Goal: Task Accomplishment & Management: Complete application form

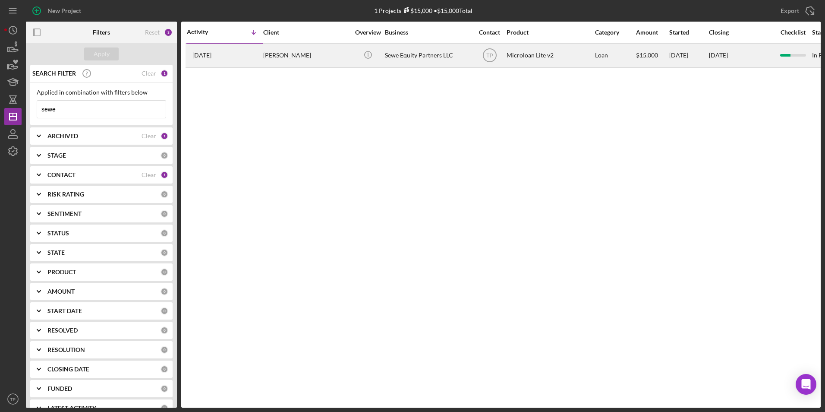
click at [271, 60] on div "Samuel Sewe" at bounding box center [306, 55] width 86 height 23
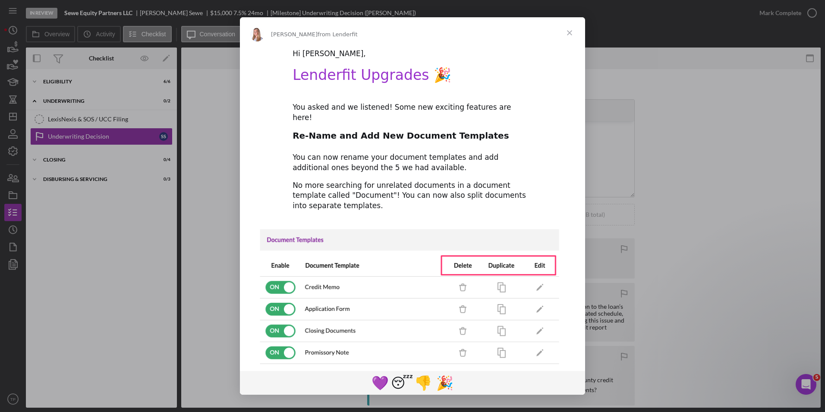
click at [565, 31] on span "Close" at bounding box center [569, 32] width 31 height 31
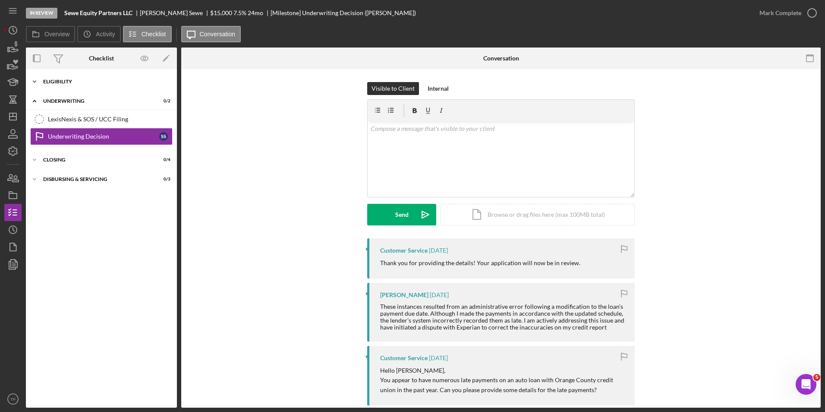
click at [88, 74] on div "Icon/Expander Eligibility 6 / 6" at bounding box center [101, 81] width 151 height 17
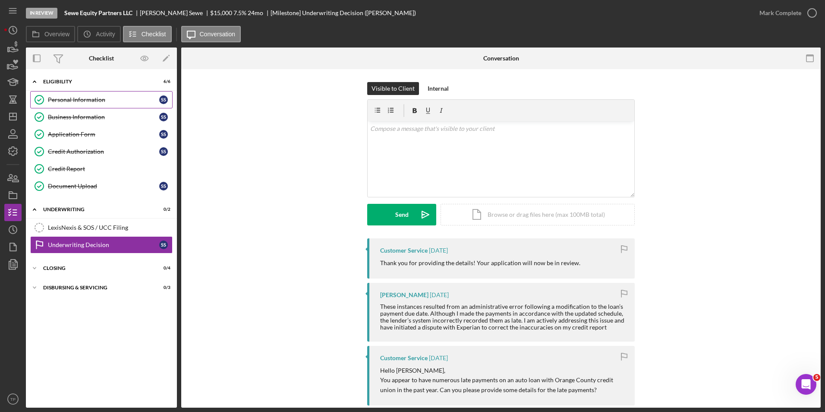
click at [77, 101] on div "Personal Information" at bounding box center [103, 99] width 111 height 7
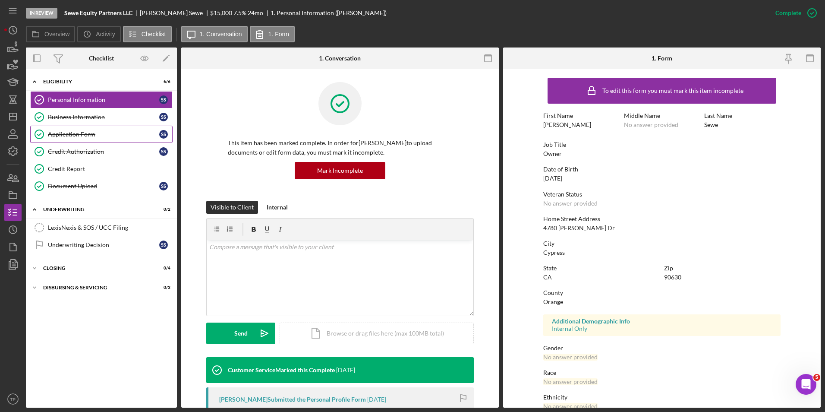
click at [67, 136] on div "Application Form" at bounding box center [103, 134] width 111 height 7
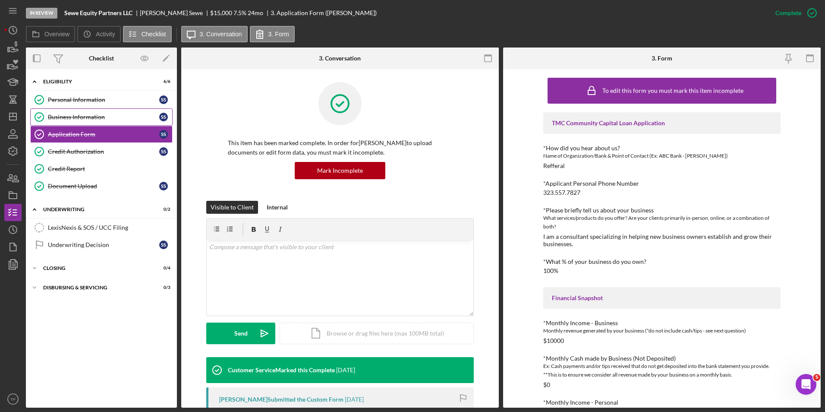
click at [115, 119] on div "Business Information" at bounding box center [103, 117] width 111 height 7
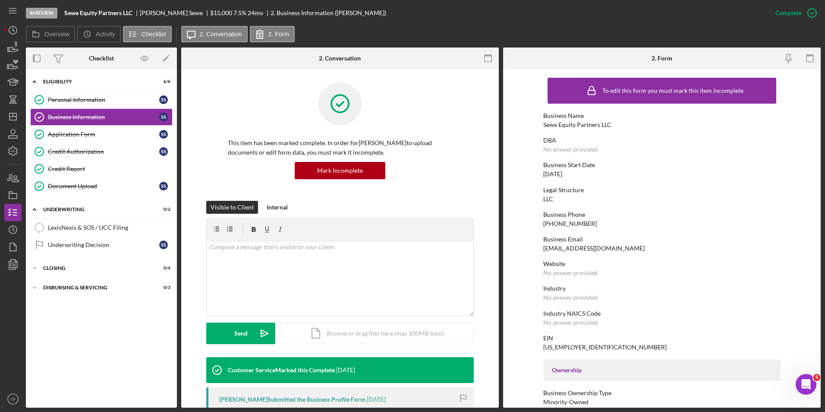
click at [554, 124] on div "Sewe Equity Partners LLC" at bounding box center [577, 124] width 68 height 7
copy div "Sewe Equity Partners LLC"
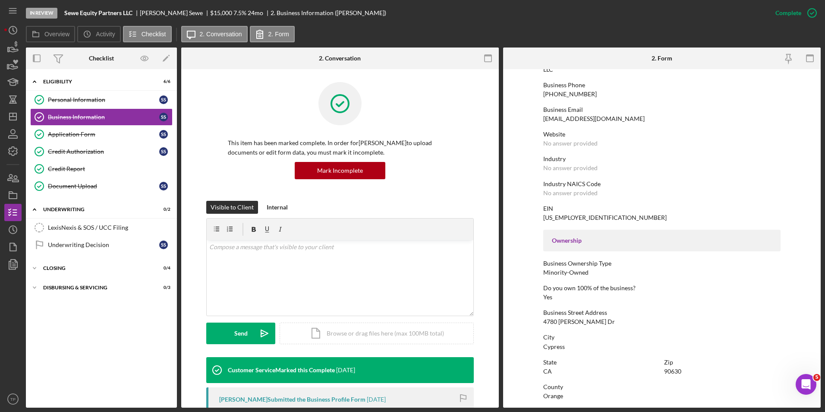
scroll to position [216, 0]
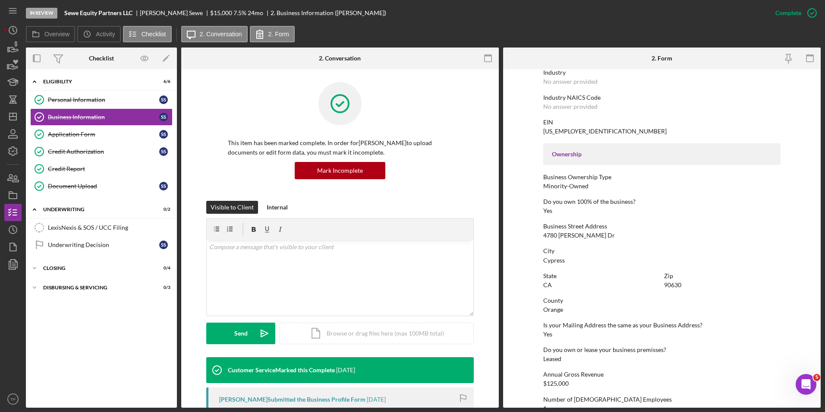
click at [572, 235] on div "4780 Ariano Dr" at bounding box center [579, 235] width 72 height 7
click at [673, 278] on div "Zip" at bounding box center [722, 275] width 117 height 7
click at [673, 280] on div "Zip 90630" at bounding box center [722, 280] width 117 height 16
click at [672, 283] on div "90630" at bounding box center [672, 284] width 17 height 7
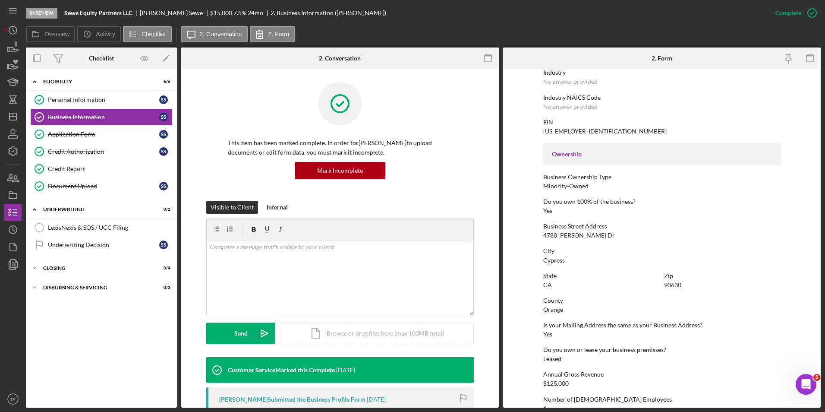
click at [657, 299] on div "County" at bounding box center [661, 300] width 237 height 7
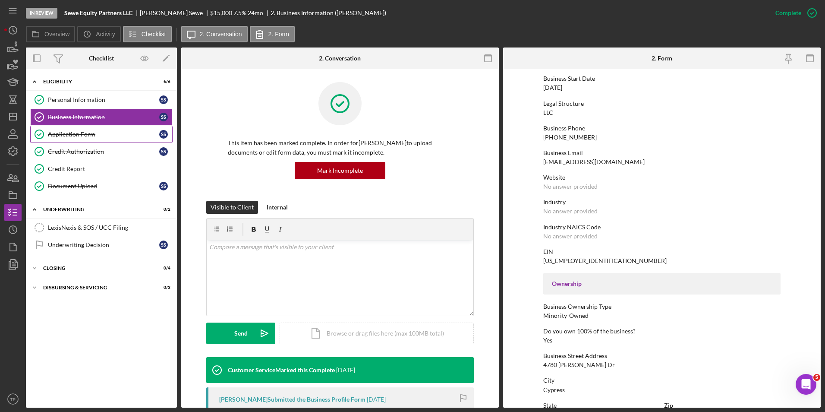
click at [80, 128] on link "Application Form Application Form S S" at bounding box center [101, 134] width 142 height 17
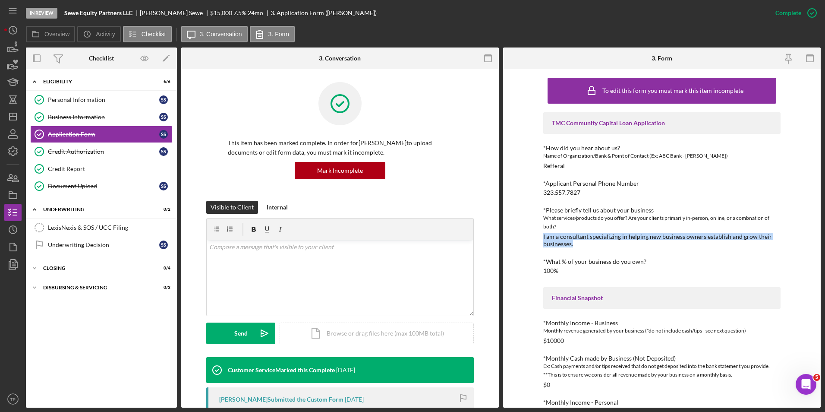
drag, startPoint x: 576, startPoint y: 246, endPoint x: 530, endPoint y: 235, distance: 47.0
click at [530, 235] on div "To edit this form you must mark this item incomplete TMC Community Capital Loan…" at bounding box center [662, 238] width 318 height 338
copy div "I am a consultant specializing in helping new business owners establish and gro…"
click at [637, 263] on div "*What % of your business do you own?" at bounding box center [661, 261] width 237 height 7
click at [79, 115] on div "Business Information" at bounding box center [103, 117] width 111 height 7
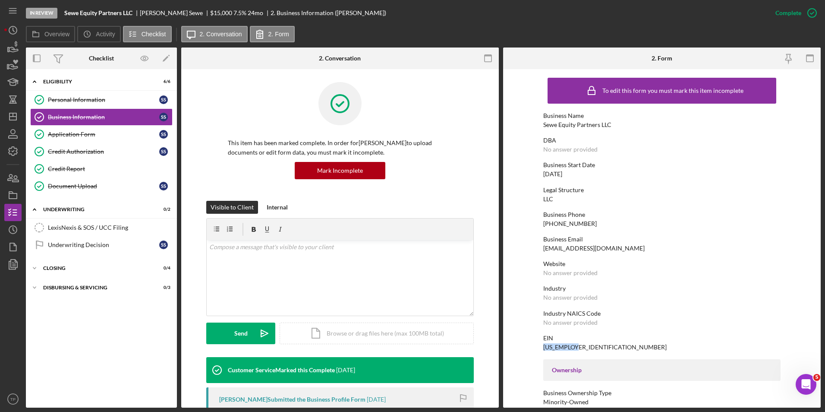
drag, startPoint x: 581, startPoint y: 347, endPoint x: 542, endPoint y: 348, distance: 38.5
click at [543, 348] on div "EIN 99-2635186" at bounding box center [661, 343] width 237 height 16
click at [562, 171] on div "04/20/2024" at bounding box center [552, 174] width 19 height 7
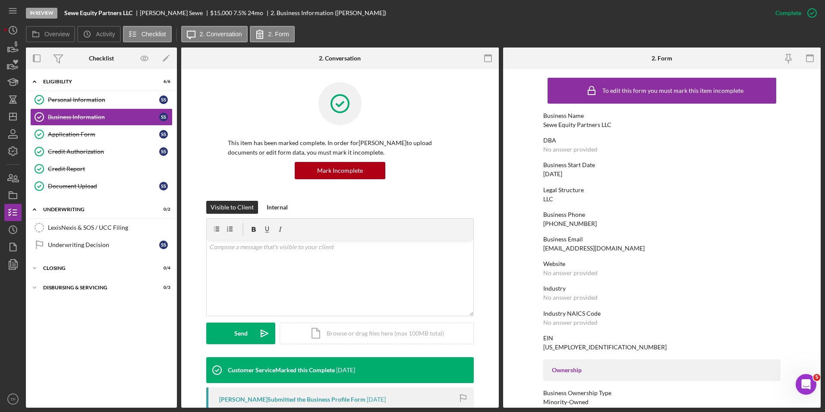
drag, startPoint x: 563, startPoint y: 171, endPoint x: 592, endPoint y: 184, distance: 31.7
click at [596, 184] on div "To edit this form you must mark this item incomplete Business Name Sewe Equity …" at bounding box center [661, 394] width 237 height 642
click at [86, 183] on div "Document Upload" at bounding box center [103, 186] width 111 height 7
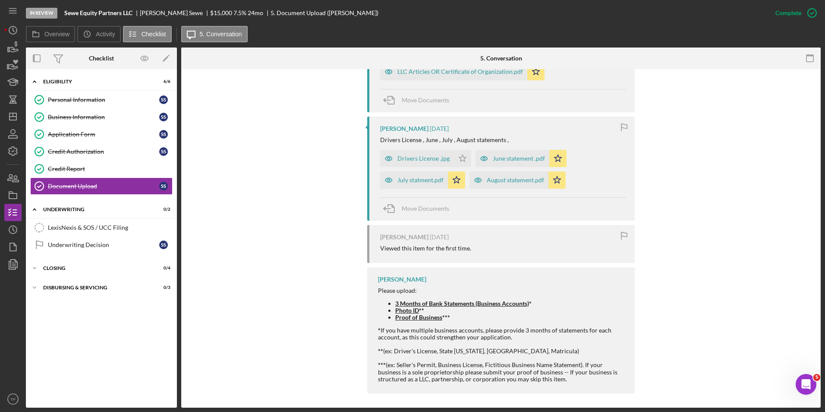
scroll to position [488, 0]
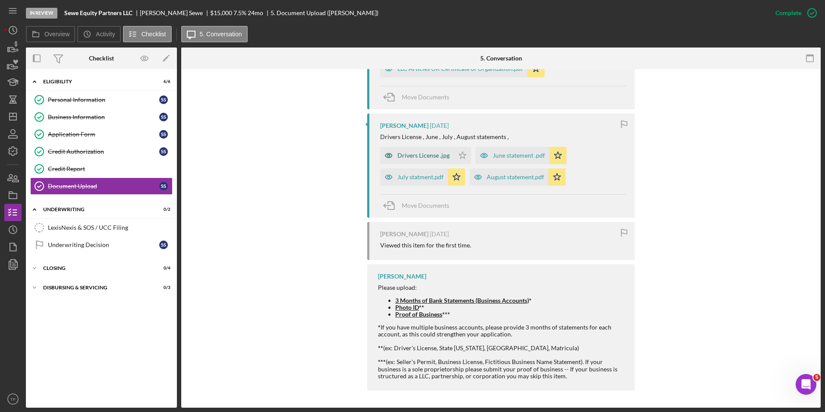
click at [433, 152] on div "Drivers License .jpg" at bounding box center [424, 155] width 52 height 7
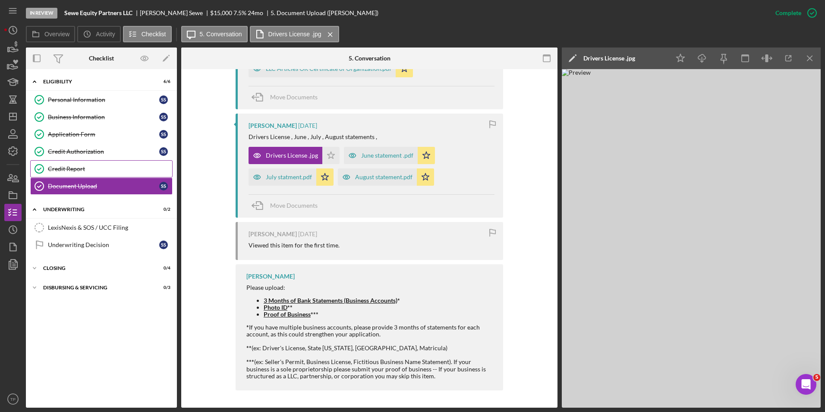
click at [82, 175] on link "Credit Report Credit Report" at bounding box center [101, 168] width 142 height 17
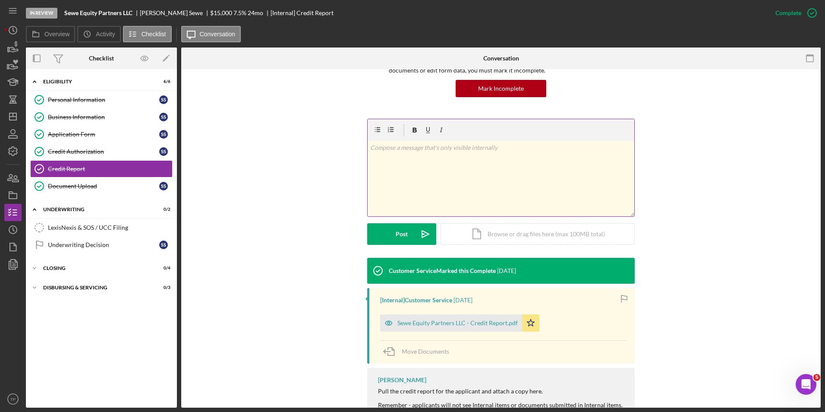
scroll to position [133, 0]
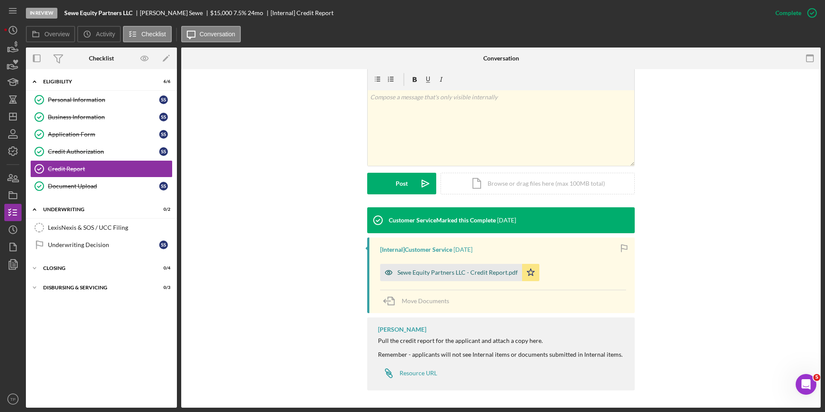
click at [439, 273] on div "Sewe Equity Partners LLC - Credit Report.pdf" at bounding box center [458, 272] width 120 height 7
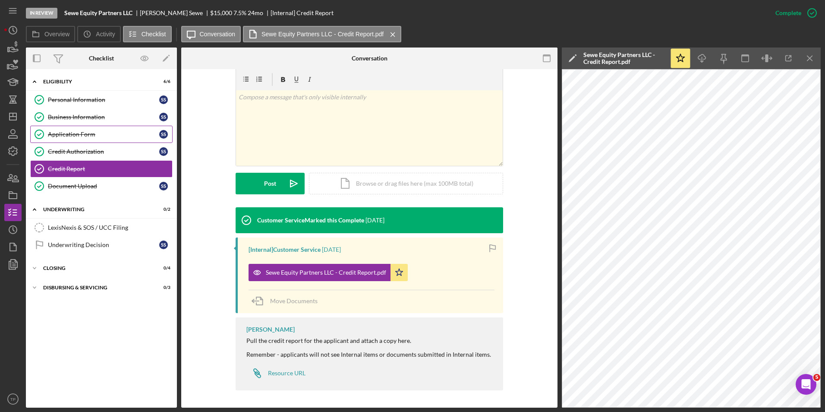
click at [76, 133] on div "Application Form" at bounding box center [103, 134] width 111 height 7
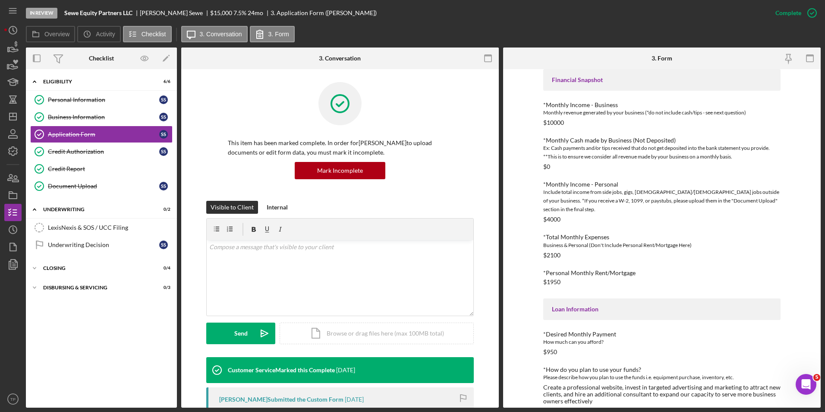
scroll to position [219, 0]
drag, startPoint x: 193, startPoint y: 13, endPoint x: 221, endPoint y: 10, distance: 28.2
click at [221, 10] on div "$15,000 $15,000 7.5 % 24 mo" at bounding box center [240, 12] width 60 height 7
click at [204, 143] on div "This item has been marked complete. In order for Samuel Sewe to upload document…" at bounding box center [340, 141] width 292 height 119
drag, startPoint x: 560, startPoint y: 272, endPoint x: 550, endPoint y: 273, distance: 9.9
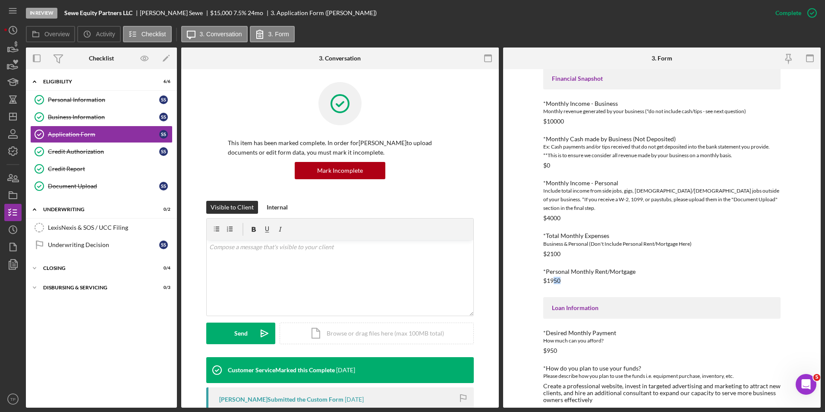
click at [550, 273] on div "*Personal Monthly Rent/Mortgage $1950" at bounding box center [661, 276] width 237 height 16
drag, startPoint x: 550, startPoint y: 273, endPoint x: 584, endPoint y: 278, distance: 34.9
click at [588, 276] on div "TMC Community Capital Loan Application *How did you hear about us? Name of Orga…" at bounding box center [661, 148] width 237 height 510
drag, startPoint x: 147, startPoint y: 133, endPoint x: 252, endPoint y: 150, distance: 106.2
click at [147, 133] on div "Application Form" at bounding box center [103, 134] width 111 height 7
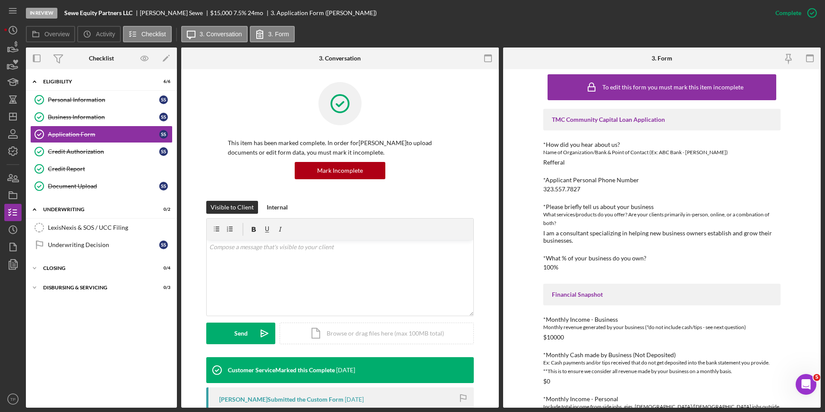
scroll to position [0, 0]
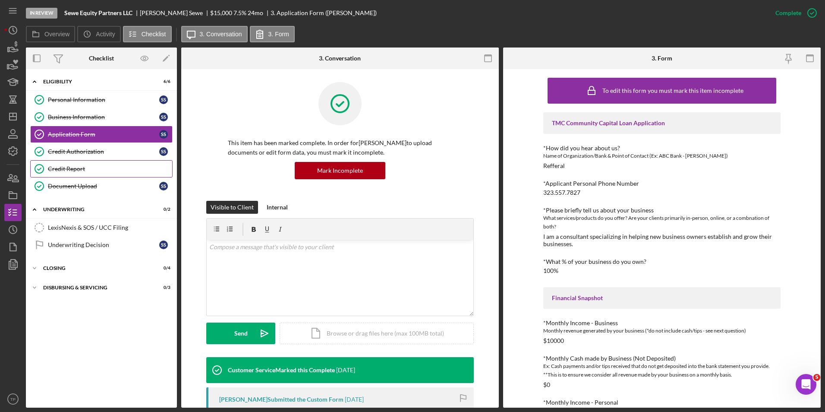
click at [107, 167] on div "Credit Report" at bounding box center [110, 168] width 124 height 7
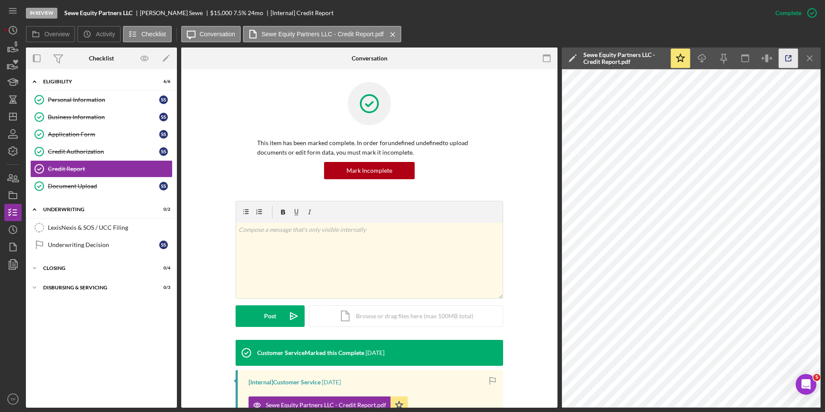
click at [791, 59] on icon "button" at bounding box center [788, 58] width 19 height 19
drag, startPoint x: 106, startPoint y: 226, endPoint x: 163, endPoint y: 224, distance: 56.6
click at [106, 226] on div "LexisNexis & SOS / UCC Filing" at bounding box center [110, 227] width 124 height 7
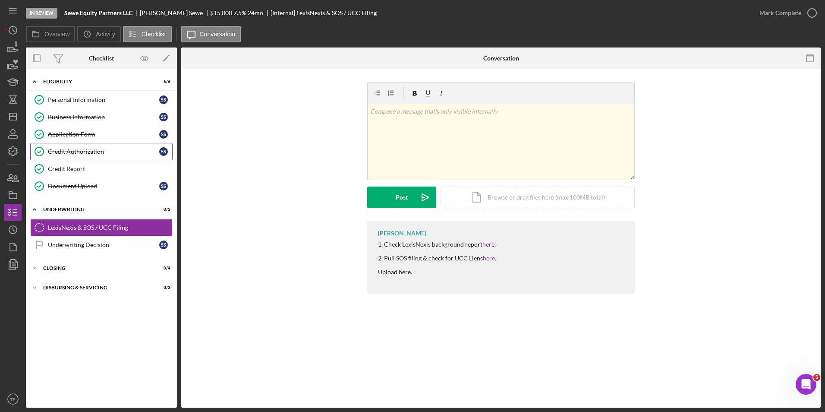
click at [102, 147] on link "Credit Authorization Credit Authorization S S" at bounding box center [101, 151] width 142 height 17
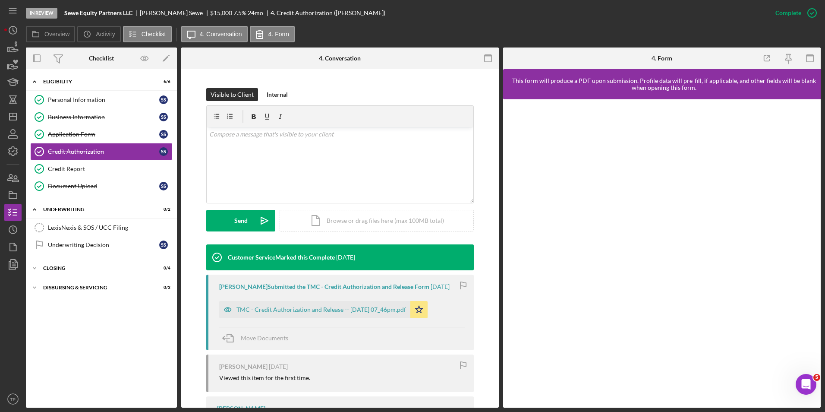
scroll to position [162, 0]
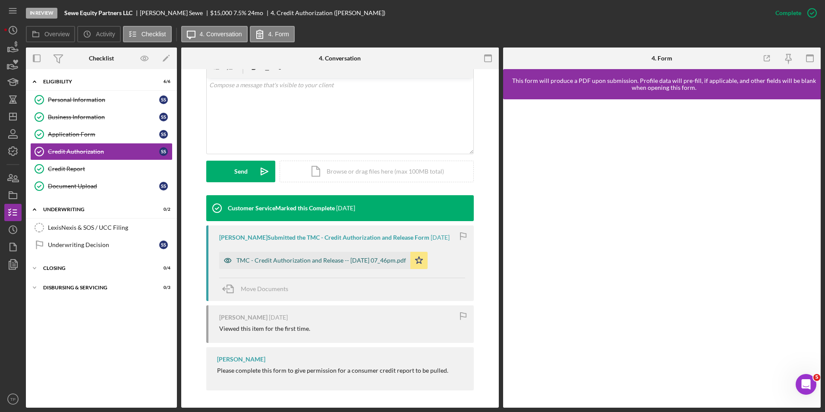
drag, startPoint x: 391, startPoint y: 260, endPoint x: 653, endPoint y: 252, distance: 261.7
click at [392, 260] on div "TMC - Credit Authorization and Release -- 2025-09-17 07_46pm.pdf" at bounding box center [322, 260] width 170 height 7
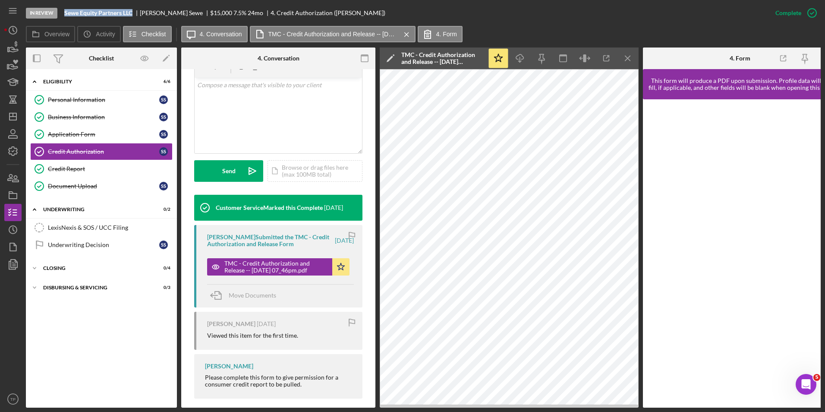
drag, startPoint x: 129, startPoint y: 13, endPoint x: 65, endPoint y: 15, distance: 63.9
click at [65, 15] on b "Sewe Equity Partners LLC" at bounding box center [98, 12] width 68 height 7
copy b "Sewe Equity Partners LLC"
click at [123, 180] on link "Document Upload Document Upload S S" at bounding box center [101, 185] width 142 height 17
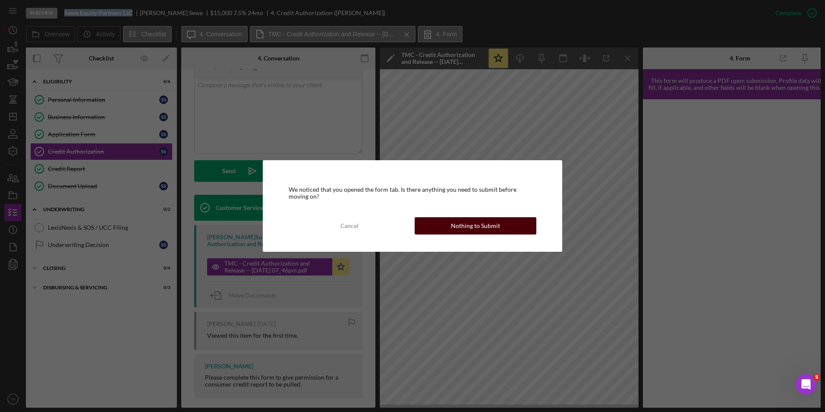
click at [493, 226] on div "Nothing to Submit" at bounding box center [475, 225] width 49 height 17
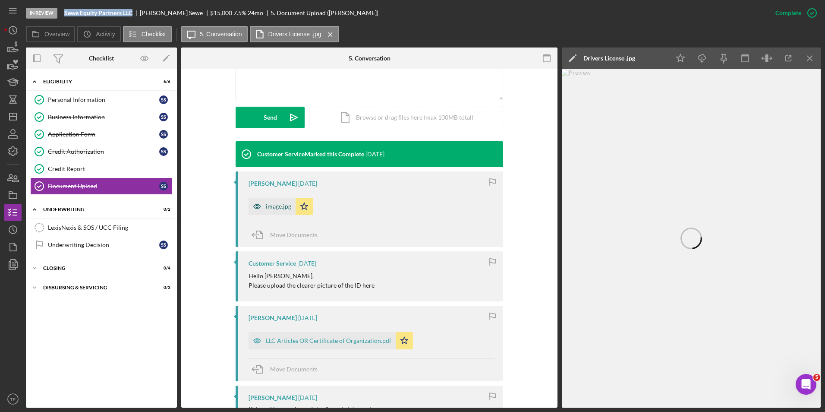
click at [278, 207] on div "image.jpg" at bounding box center [278, 206] width 25 height 7
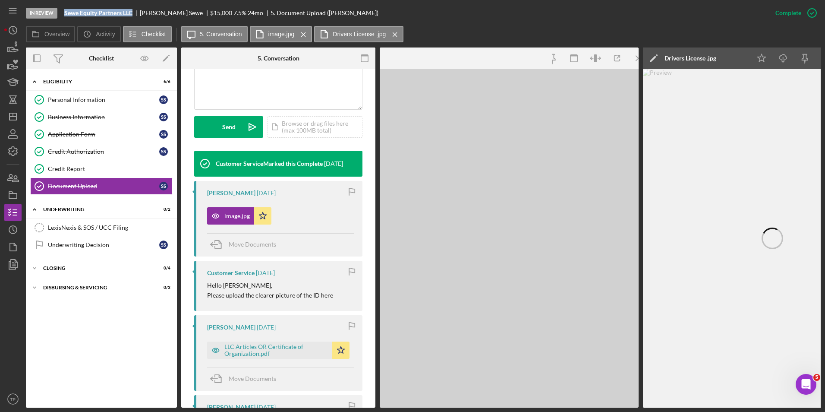
scroll to position [225, 0]
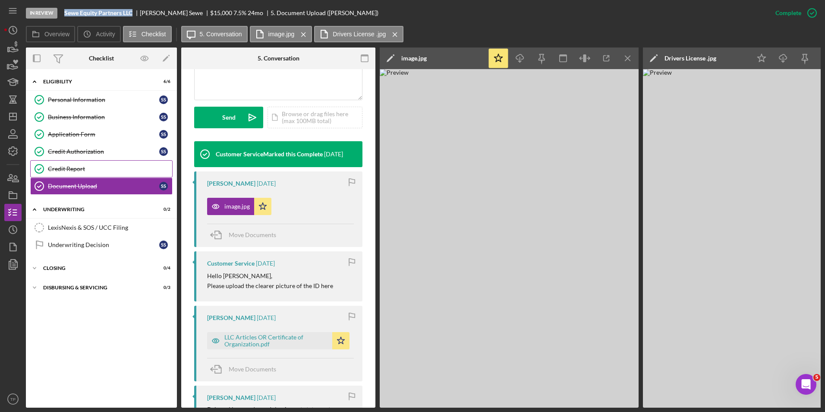
click at [109, 170] on div "Credit Report" at bounding box center [110, 168] width 124 height 7
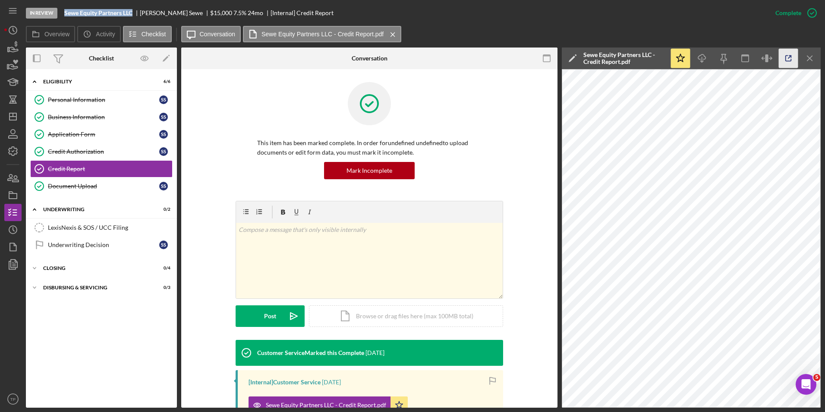
click at [788, 57] on icon "button" at bounding box center [788, 58] width 19 height 19
click at [792, 54] on icon "button" at bounding box center [788, 58] width 19 height 19
